Goal: Information Seeking & Learning: Check status

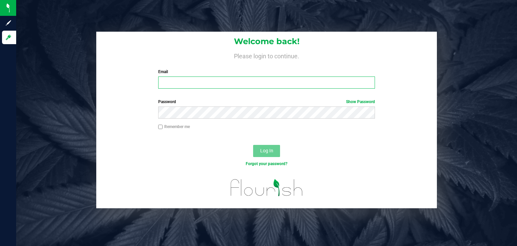
click at [175, 82] on input "Email" at bounding box center [266, 82] width 217 height 12
type input "[PERSON_NAME][EMAIL_ADDRESS][DOMAIN_NAME]"
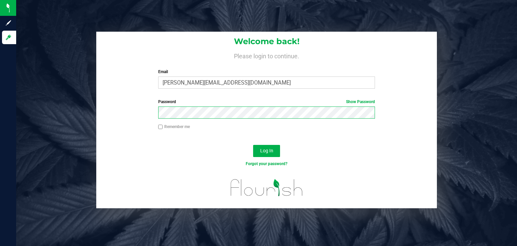
click at [253, 145] on button "Log In" at bounding box center [266, 151] width 27 height 12
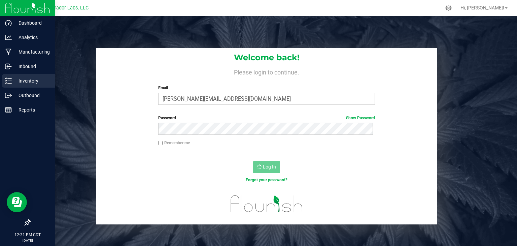
click at [27, 84] on p "Inventory" at bounding box center [32, 81] width 40 height 8
click at [32, 76] on div "Inventory" at bounding box center [28, 80] width 53 height 13
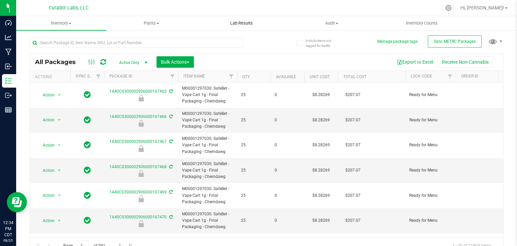
click at [235, 21] on span "Lab Results" at bounding box center [241, 23] width 41 height 6
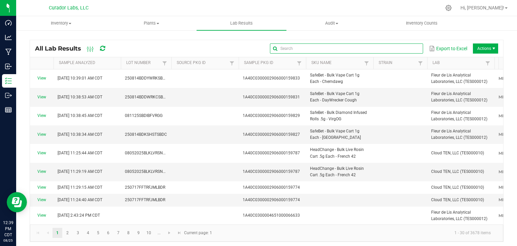
click at [396, 49] on input "text" at bounding box center [346, 48] width 153 height 10
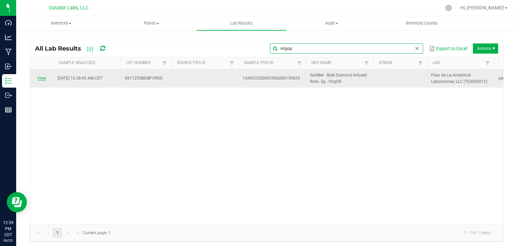
type input "virgog"
click at [39, 77] on link "View" at bounding box center [41, 78] width 9 height 5
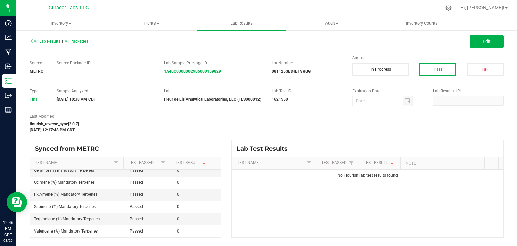
click at [382, 104] on div at bounding box center [382, 101] width 61 height 11
click at [180, 70] on strong "1A40C0300002906000159829" at bounding box center [192, 71] width 57 height 5
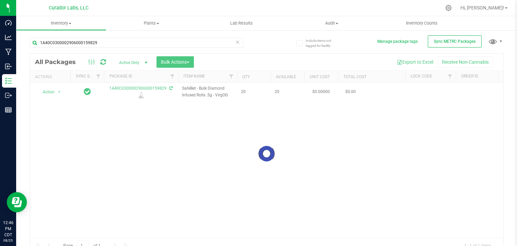
click at [140, 96] on div at bounding box center [266, 153] width 473 height 200
drag, startPoint x: 140, startPoint y: 87, endPoint x: 133, endPoint y: 87, distance: 6.7
click at [140, 87] on div at bounding box center [266, 153] width 473 height 200
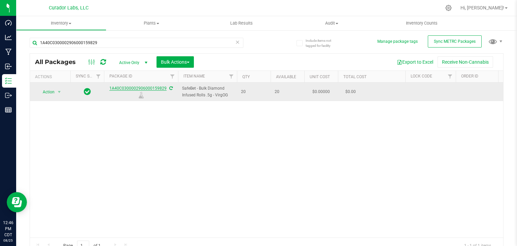
click at [122, 86] on link "1A40C0300002906000159829" at bounding box center [137, 88] width 57 height 5
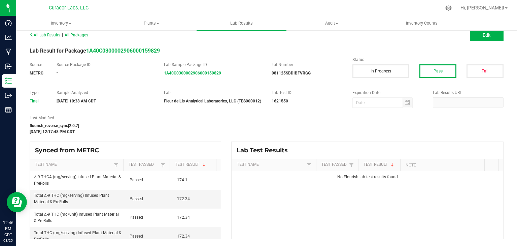
scroll to position [8, 0]
